Goal: Task Accomplishment & Management: Complete application form

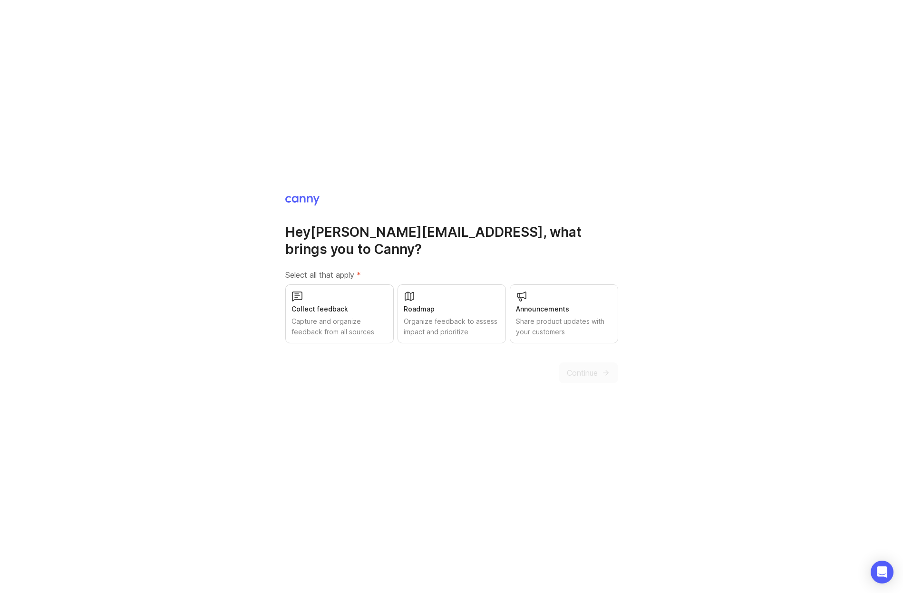
click at [364, 289] on div "Collect feedback Capture and organize feedback from all sources" at bounding box center [339, 313] width 108 height 59
click at [488, 316] on div "Organize feedback to assess impact and prioritize" at bounding box center [452, 326] width 96 height 21
click at [563, 316] on div "Share product updates with your customers" at bounding box center [564, 326] width 96 height 21
click at [582, 367] on span "Continue" at bounding box center [582, 372] width 31 height 11
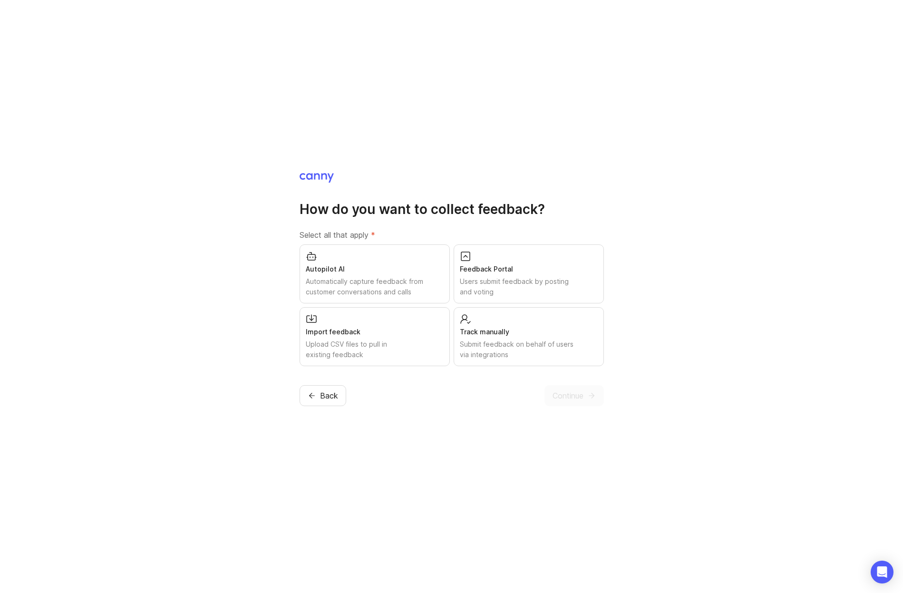
click at [329, 255] on div "Autopilot AI Automatically capture feedback from customer conversations and cal…" at bounding box center [375, 273] width 150 height 59
click at [506, 269] on div "Feedback Portal" at bounding box center [529, 269] width 138 height 10
click at [572, 398] on span "Continue" at bounding box center [568, 395] width 31 height 11
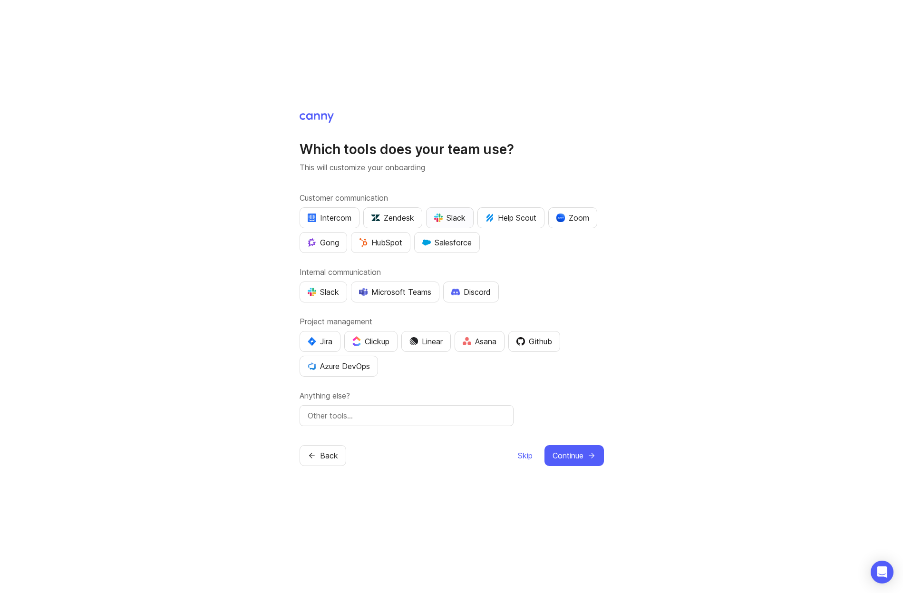
click at [451, 222] on div "Slack" at bounding box center [449, 217] width 31 height 11
click at [317, 289] on div "Slack" at bounding box center [323, 291] width 31 height 11
click at [447, 218] on div "Slack" at bounding box center [449, 217] width 31 height 11
click at [249, 320] on div "Which tools does your team use? This will customize your onboarding Customer co…" at bounding box center [451, 296] width 903 height 593
click at [540, 341] on div "Github" at bounding box center [534, 341] width 36 height 11
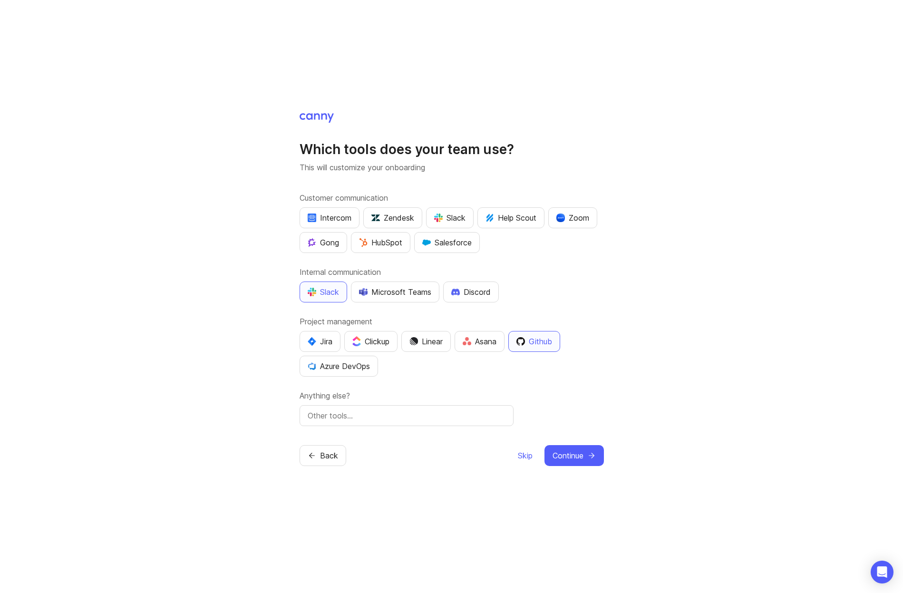
click at [372, 416] on input "text" at bounding box center [407, 415] width 198 height 11
type input "Posthog, ConvertKit"
click at [597, 460] on button "Continue" at bounding box center [574, 455] width 59 height 21
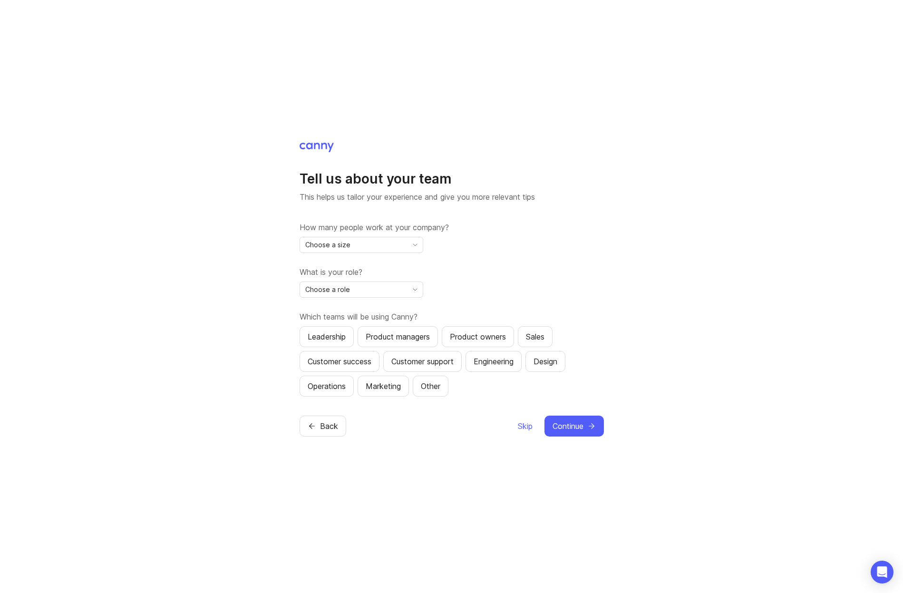
click at [406, 248] on div "Choose a size" at bounding box center [353, 244] width 107 height 15
click at [352, 280] on li "2-10" at bounding box center [361, 279] width 123 height 16
click at [302, 292] on div "Choose a role" at bounding box center [353, 289] width 107 height 15
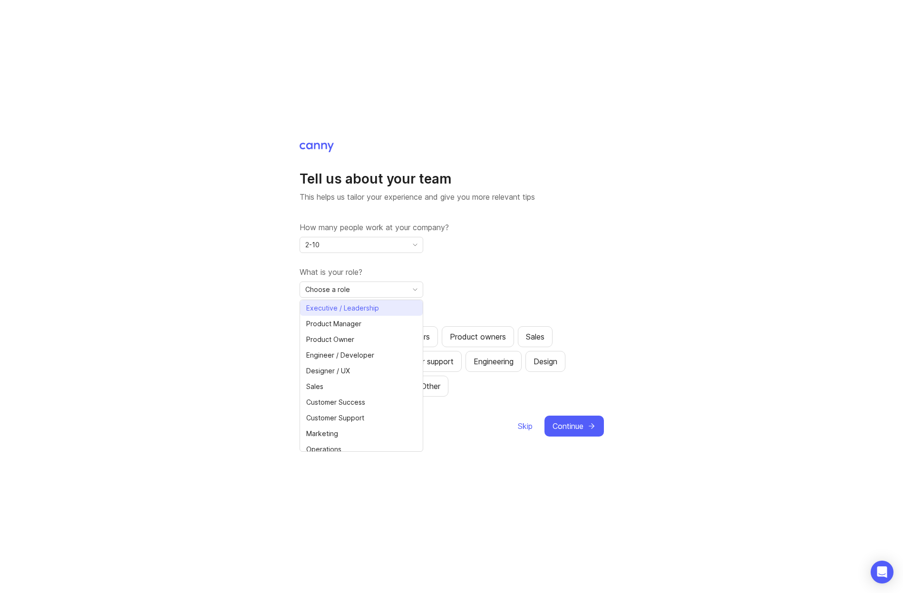
click at [322, 304] on span "Executive / Leadership" at bounding box center [342, 308] width 73 height 10
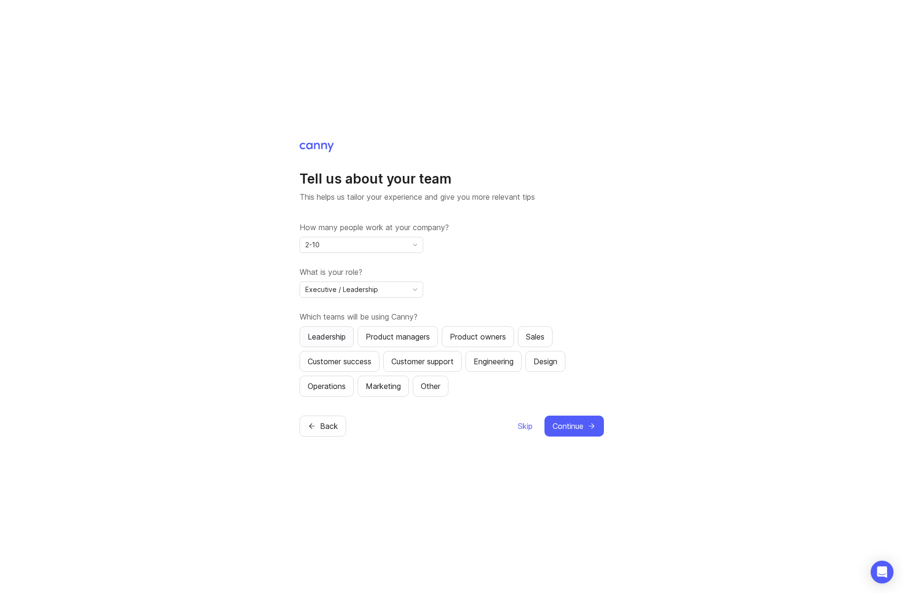
click at [324, 339] on div "Leadership" at bounding box center [327, 336] width 38 height 11
click at [492, 362] on div "Engineering" at bounding box center [494, 361] width 40 height 11
click at [395, 389] on div "Marketing" at bounding box center [383, 385] width 35 height 11
click at [414, 334] on div "Product managers" at bounding box center [398, 336] width 64 height 11
click at [548, 358] on div "Design" at bounding box center [546, 361] width 24 height 11
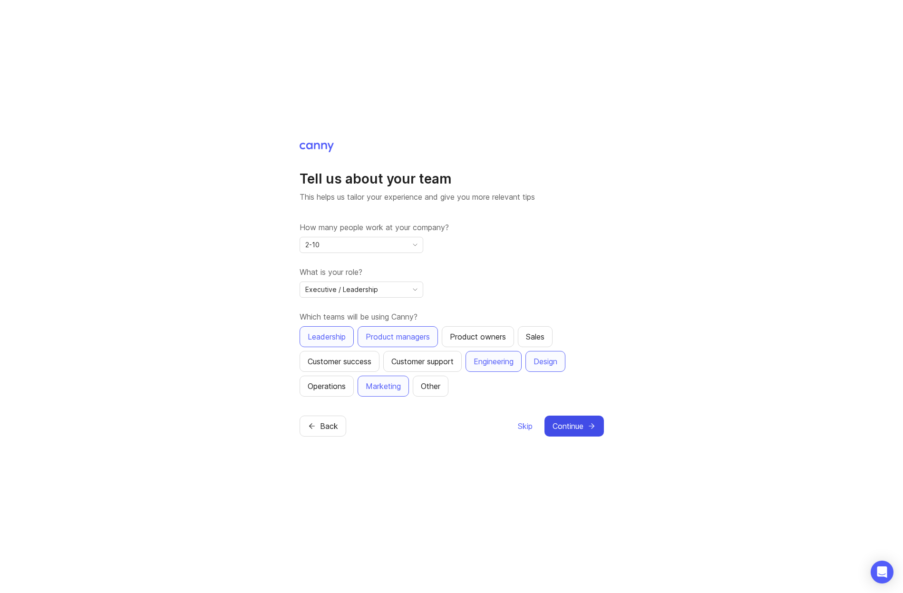
click at [565, 424] on span "Continue" at bounding box center [568, 425] width 31 height 11
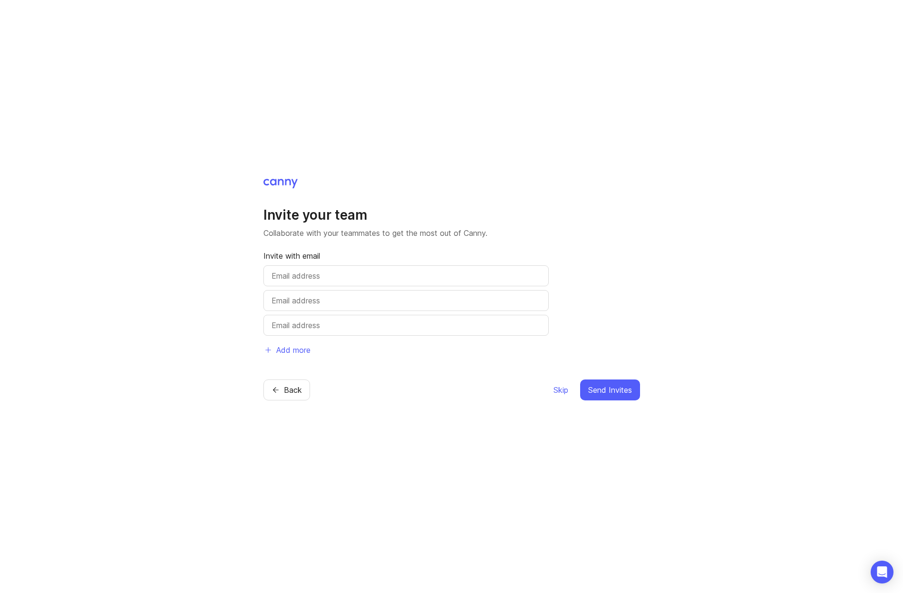
click at [313, 273] on input "text" at bounding box center [406, 275] width 269 height 11
type input "[EMAIL_ADDRESS]"
click at [623, 383] on button "Send Invites" at bounding box center [610, 390] width 60 height 21
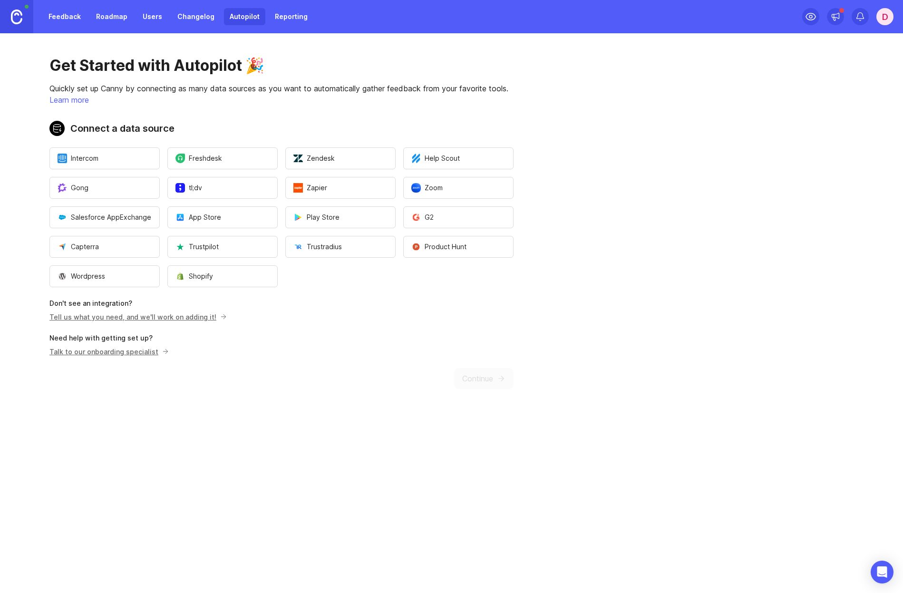
click at [325, 436] on main "Get Started with Autopilot 🎉 Quickly set up Canny by connecting as many data so…" at bounding box center [451, 313] width 903 height 560
click at [463, 38] on div "Get Started with Autopilot 🎉 Quickly set up Canny by connecting as many data so…" at bounding box center [281, 222] width 563 height 379
click at [16, 18] on img at bounding box center [16, 17] width 11 height 15
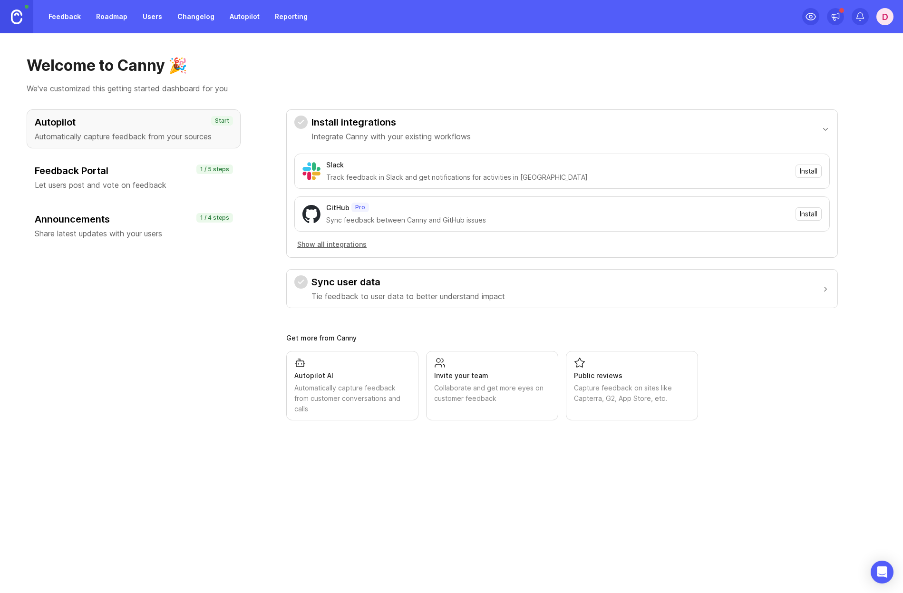
click at [180, 307] on div "Autopilot Automatically capture feedback from your sources Start Feedback Porta…" at bounding box center [134, 264] width 214 height 311
click at [107, 169] on h3 "Feedback Portal" at bounding box center [134, 170] width 198 height 13
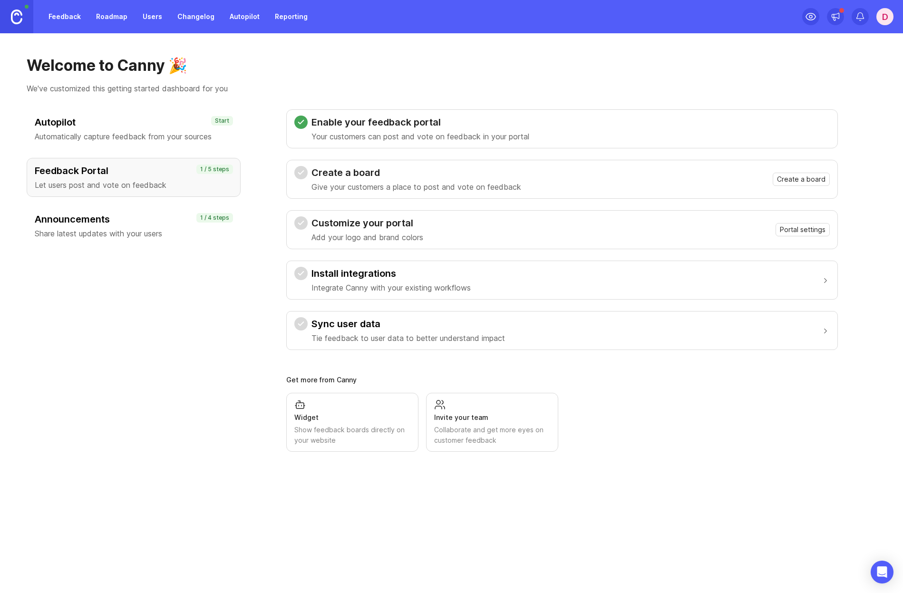
click at [241, 366] on div "Autopilot Automatically capture feedback from your sources Start Feedback Porta…" at bounding box center [452, 280] width 850 height 342
click at [193, 369] on div "Autopilot Automatically capture feedback from your sources Start Feedback Porta…" at bounding box center [134, 280] width 214 height 342
